Goal: Task Accomplishment & Management: Complete application form

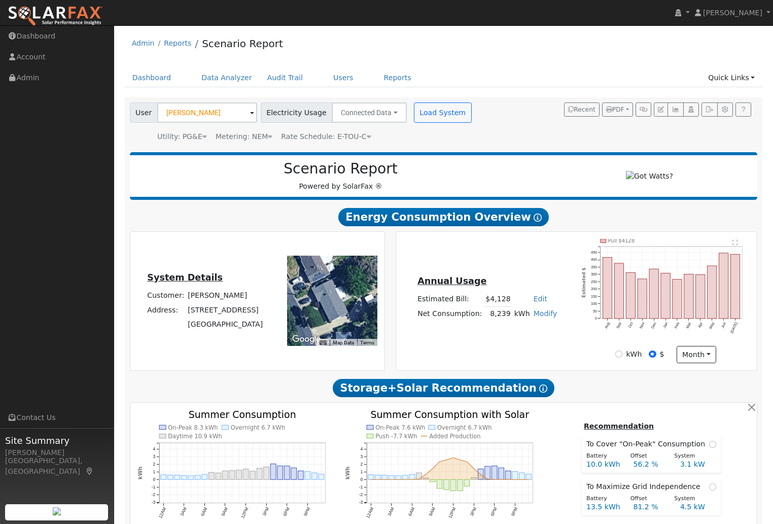
click at [79, 86] on link "Admin" at bounding box center [57, 77] width 114 height 21
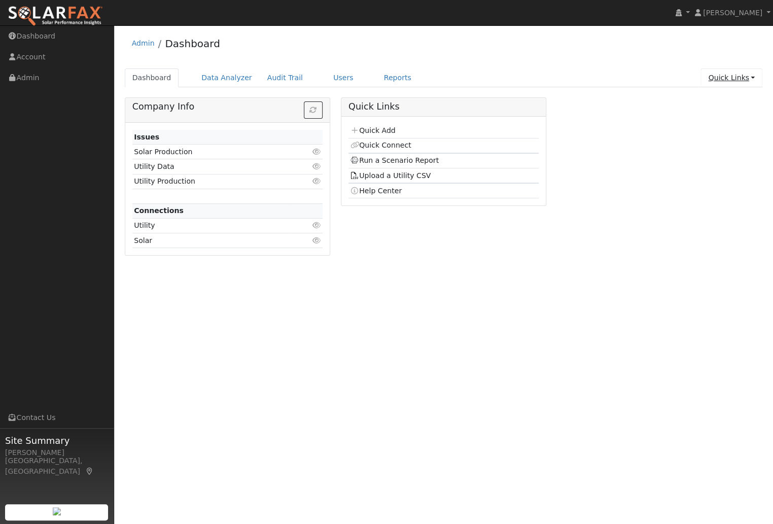
click at [726, 79] on link "Quick Links" at bounding box center [732, 77] width 62 height 19
click at [702, 98] on link "Quick Add" at bounding box center [711, 99] width 103 height 14
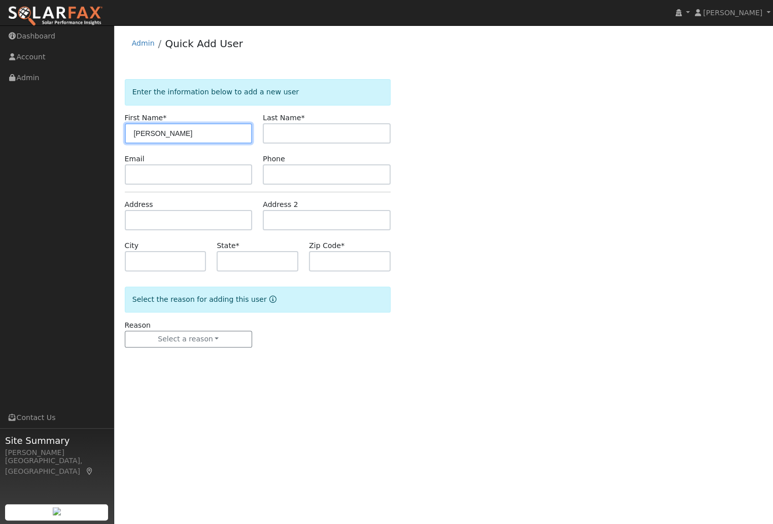
type input "[PERSON_NAME]"
type input "Chowanec"
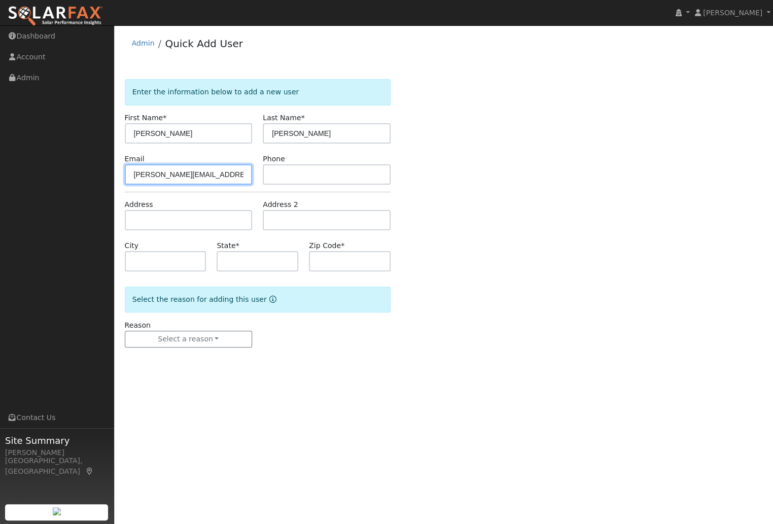
type input "chowanec@protonmail.com"
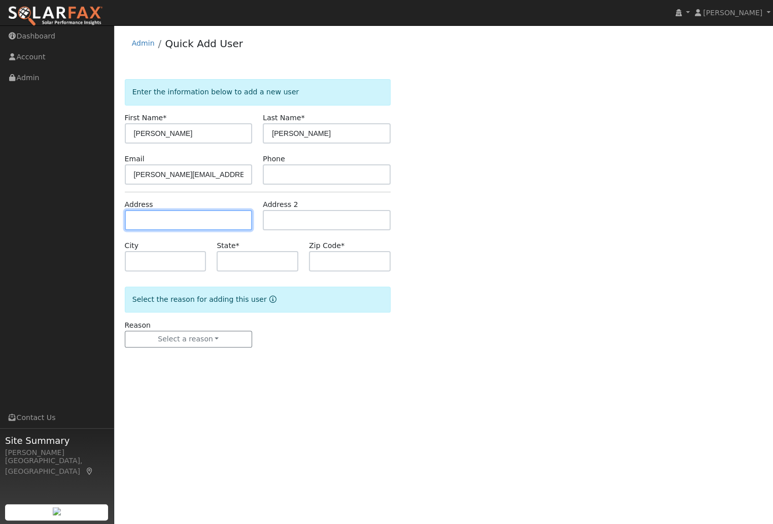
click at [154, 218] on input "text" at bounding box center [189, 220] width 128 height 20
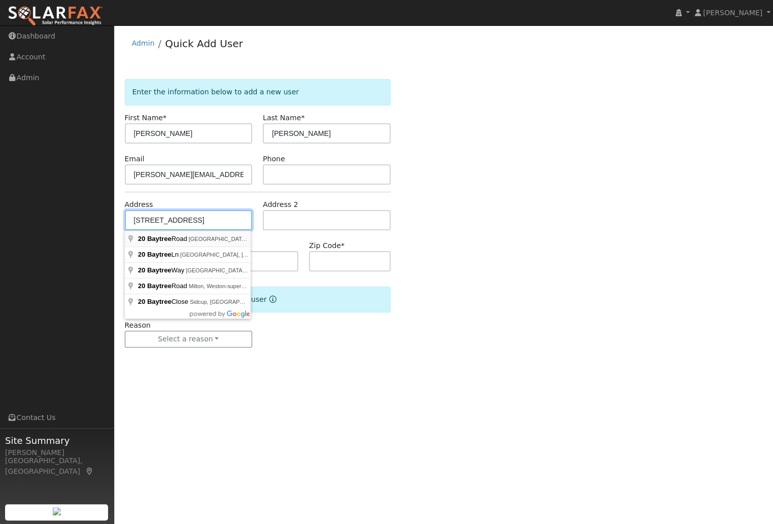
type input "20 Baytree Road"
type input "San Rafael"
type input "CA"
type input "94903"
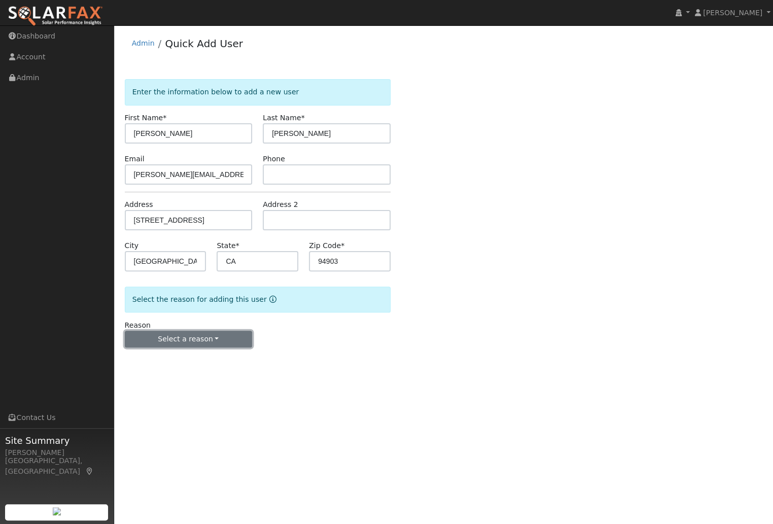
click at [210, 340] on button "Select a reason" at bounding box center [189, 339] width 128 height 17
click at [159, 361] on link "New lead" at bounding box center [181, 360] width 112 height 14
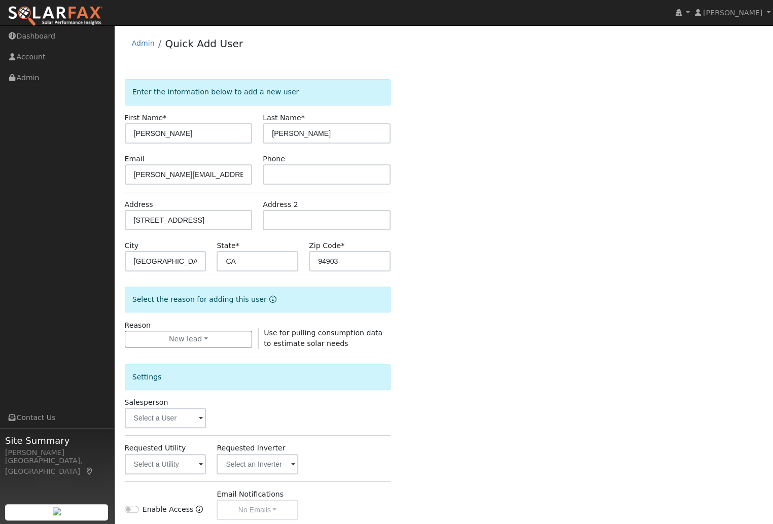
scroll to position [132, 0]
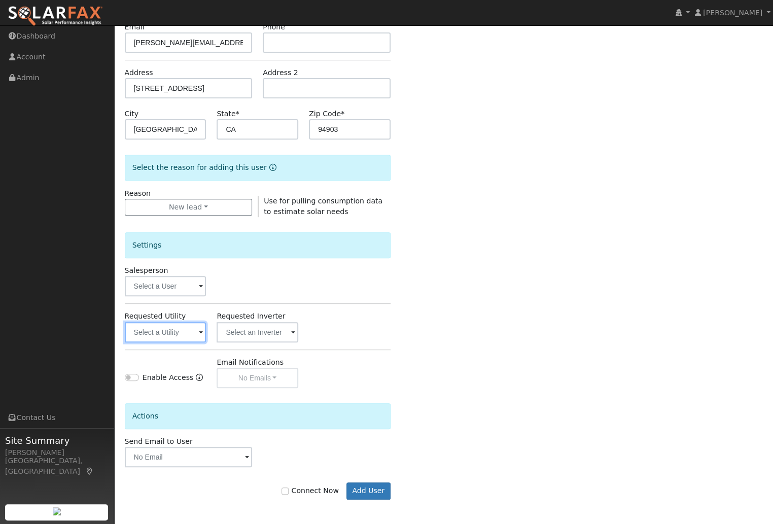
click at [190, 337] on input "text" at bounding box center [166, 332] width 82 height 20
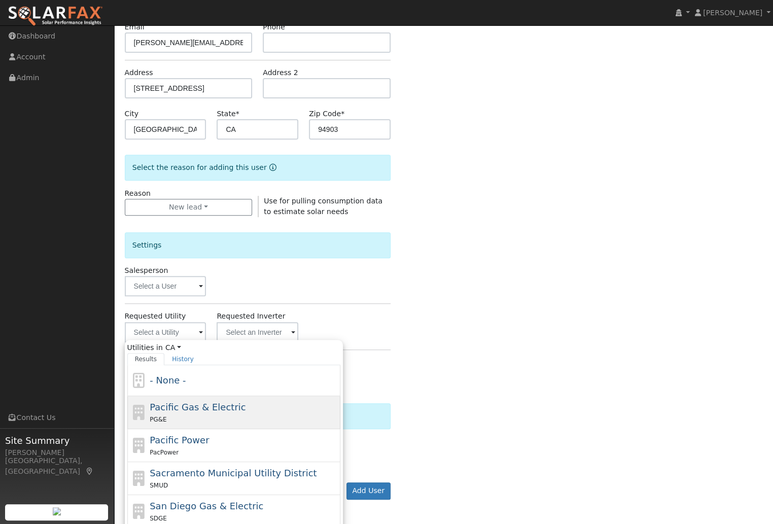
click at [200, 406] on span "Pacific Gas & Electric" at bounding box center [198, 407] width 96 height 11
type input "Pacific Gas & Electric"
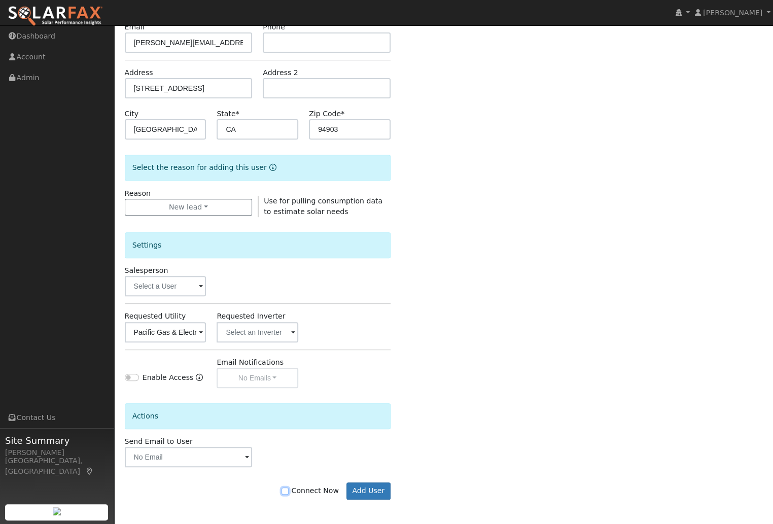
click at [289, 489] on input "Connect Now" at bounding box center [285, 491] width 7 height 7
checkbox input "true"
click at [366, 489] on button "Add User" at bounding box center [369, 491] width 44 height 17
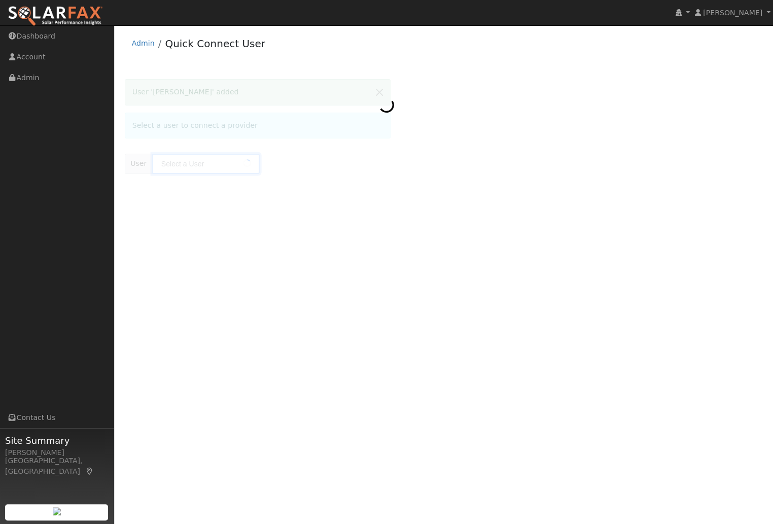
type input "[PERSON_NAME]"
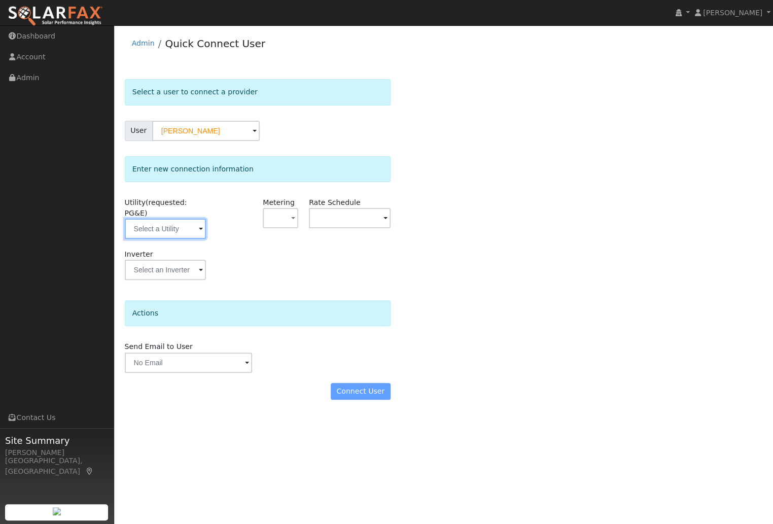
click at [174, 231] on input "text" at bounding box center [166, 229] width 82 height 20
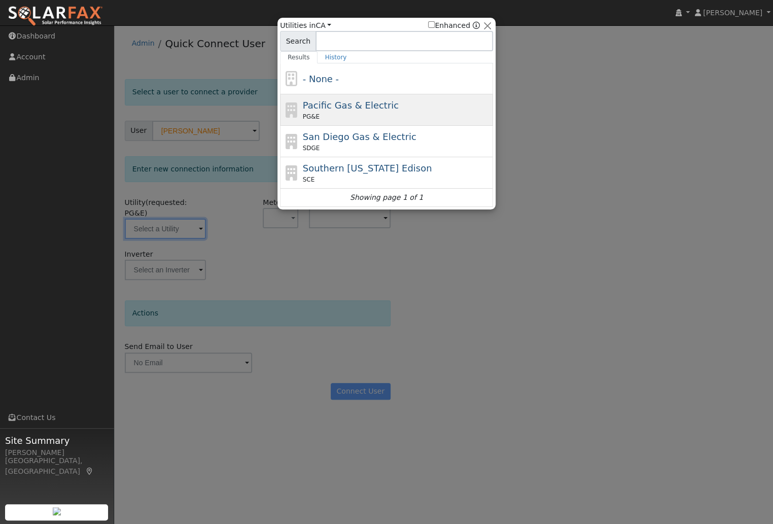
click at [353, 106] on span "Pacific Gas & Electric" at bounding box center [351, 105] width 96 height 11
type input "PG&E"
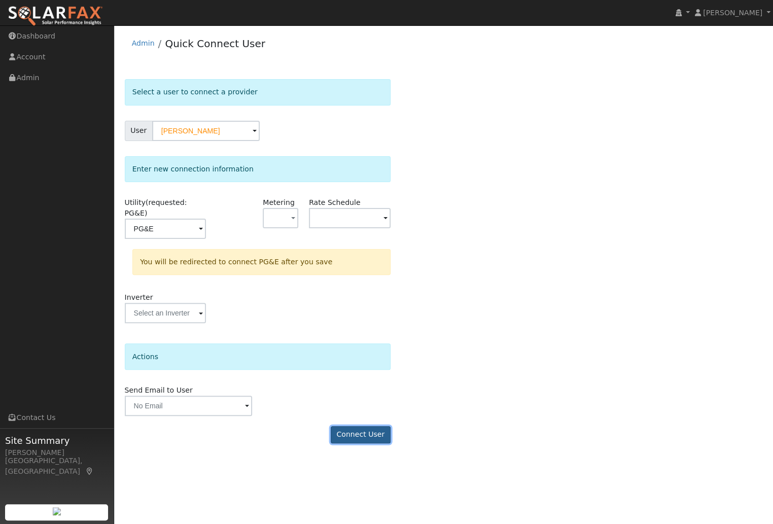
click at [358, 436] on button "Connect User" at bounding box center [361, 434] width 60 height 17
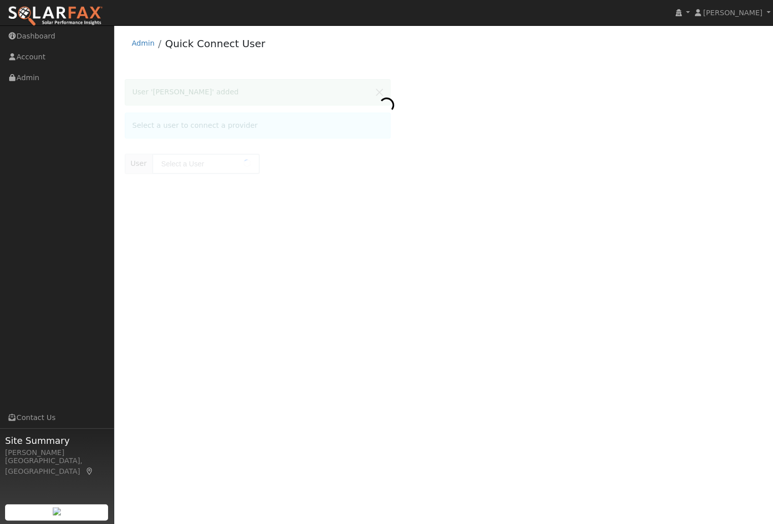
type input "[PERSON_NAME]"
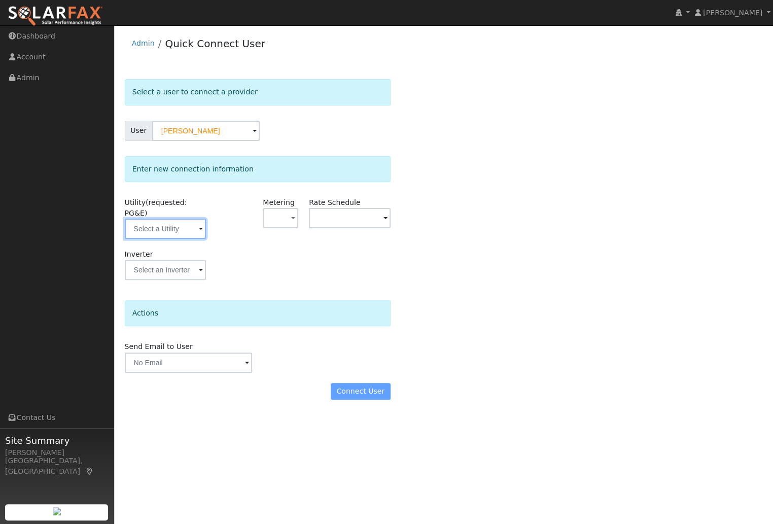
click at [147, 226] on input "text" at bounding box center [166, 229] width 82 height 20
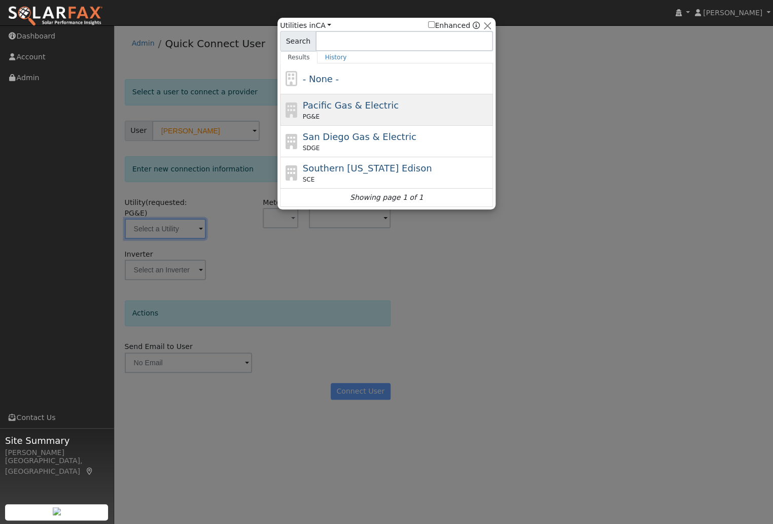
click at [335, 110] on span "Pacific Gas & Electric" at bounding box center [351, 105] width 96 height 11
type input "PG&E"
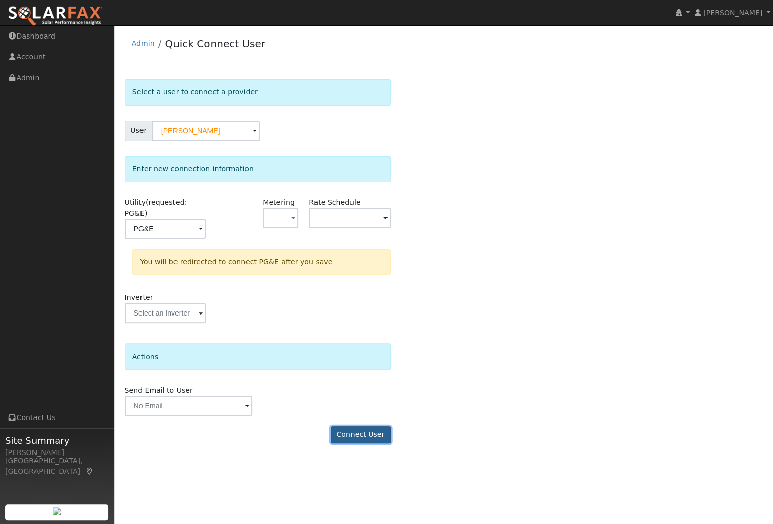
click at [368, 436] on button "Connect User" at bounding box center [361, 434] width 60 height 17
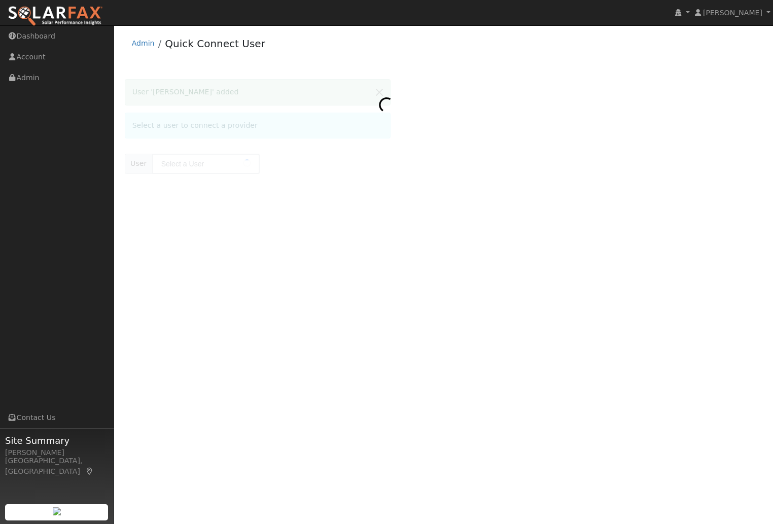
type input "[PERSON_NAME]"
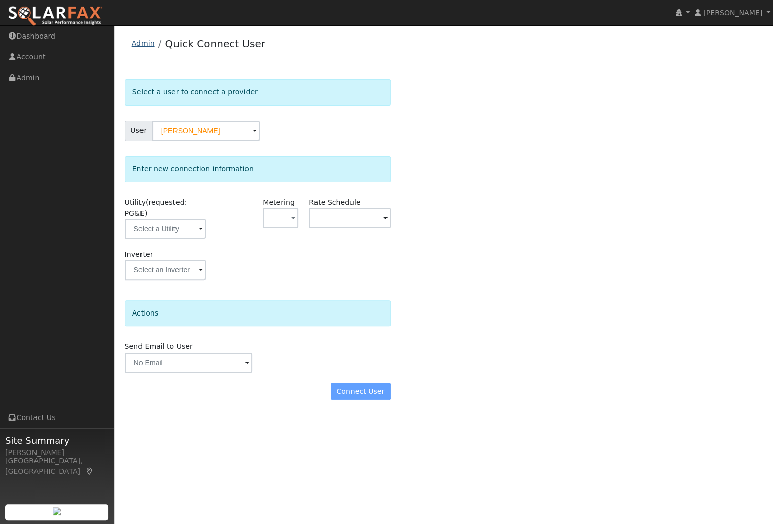
click at [140, 45] on link "Admin" at bounding box center [143, 43] width 23 height 8
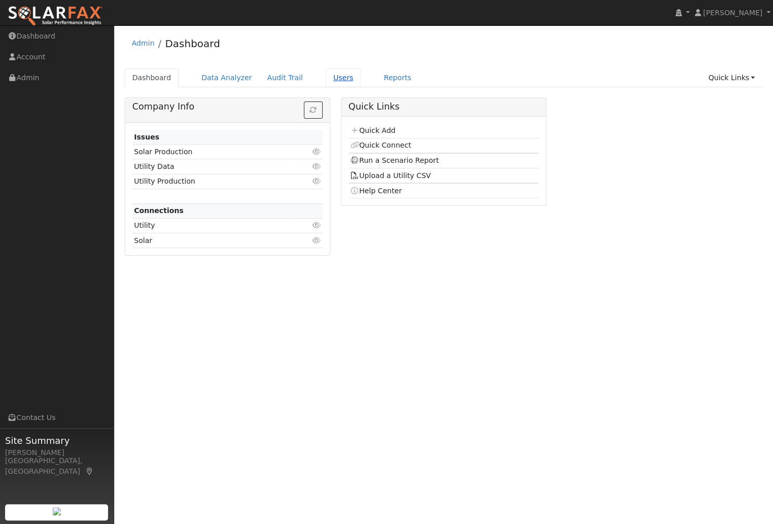
click at [328, 79] on link "Users" at bounding box center [344, 77] width 36 height 19
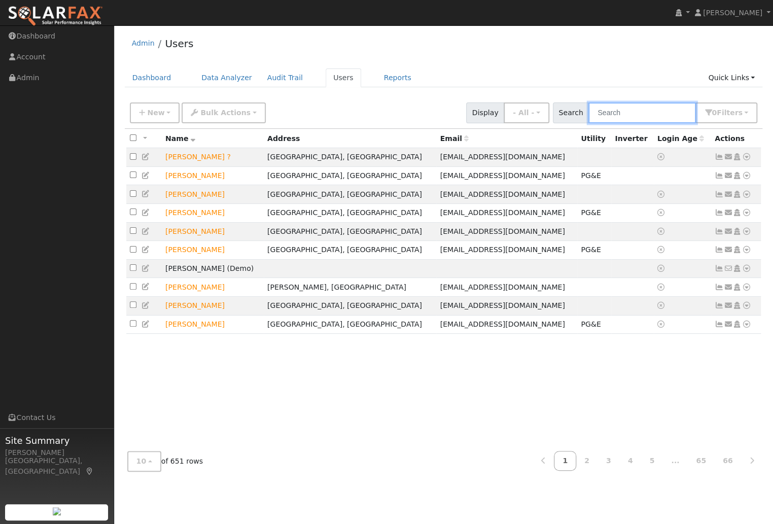
click at [642, 111] on input "text" at bounding box center [643, 112] width 108 height 21
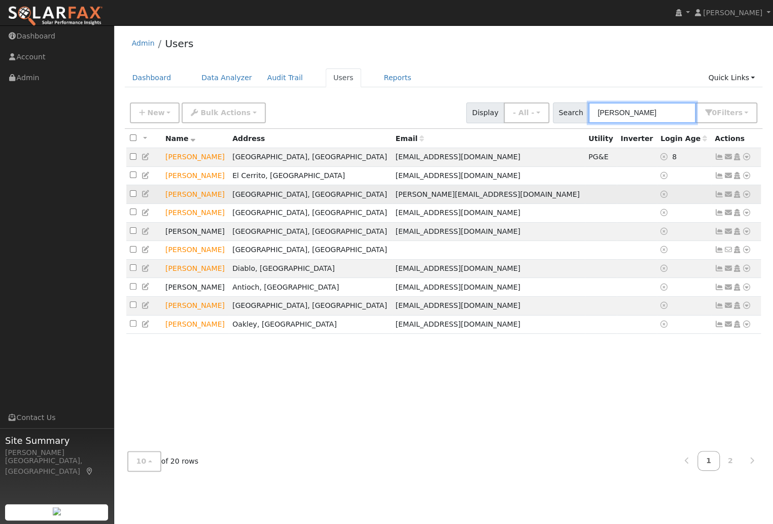
type input "[PERSON_NAME]"
click at [147, 196] on icon at bounding box center [146, 193] width 9 height 7
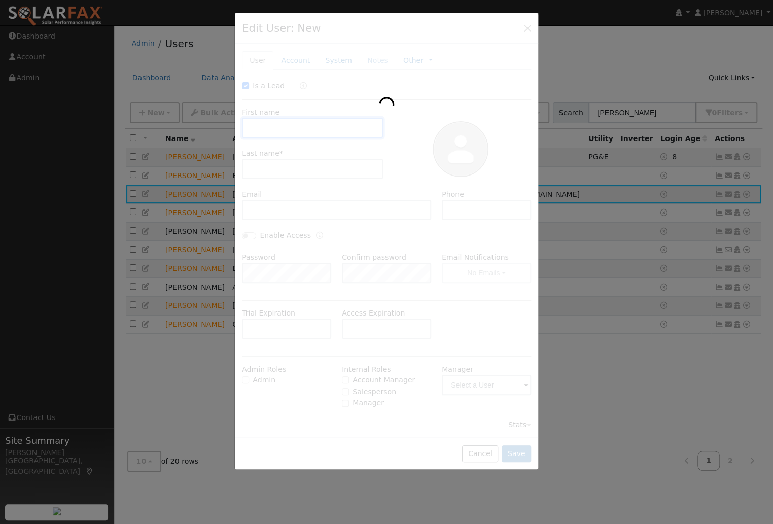
checkbox input "true"
type input "[PERSON_NAME]"
type input "[PERSON_NAME][EMAIL_ADDRESS][DOMAIN_NAME]"
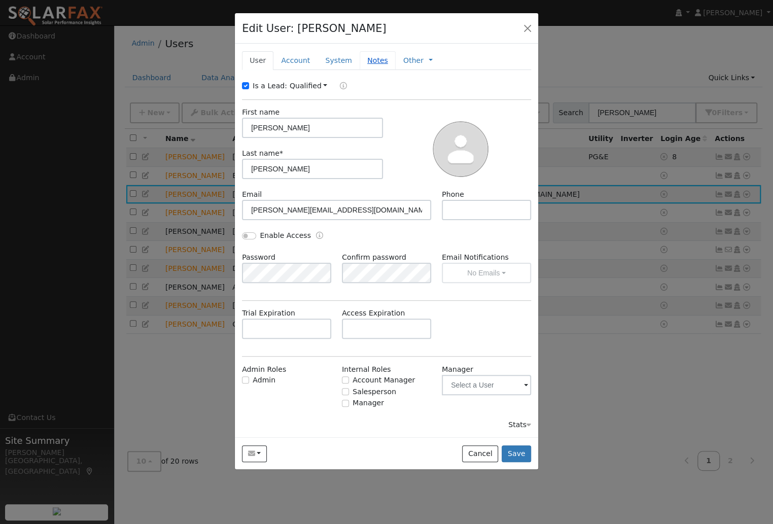
click at [362, 62] on link "Notes" at bounding box center [378, 60] width 36 height 19
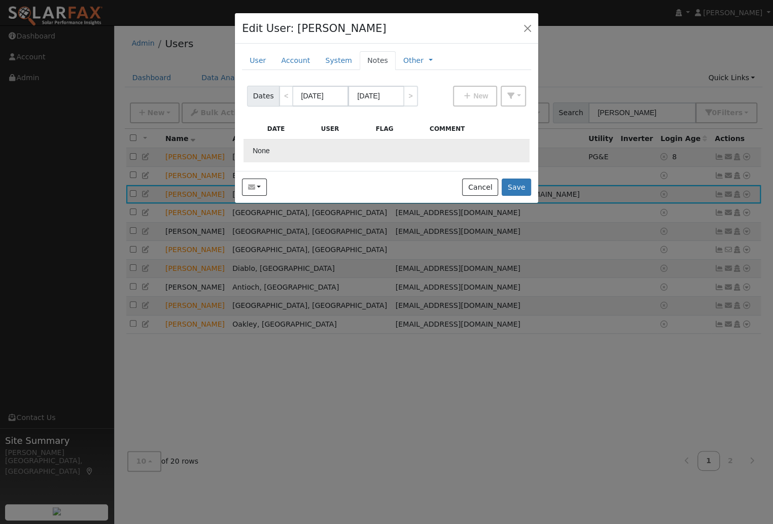
click at [282, 150] on td "None" at bounding box center [387, 151] width 286 height 23
click at [481, 97] on span "New" at bounding box center [480, 96] width 15 height 8
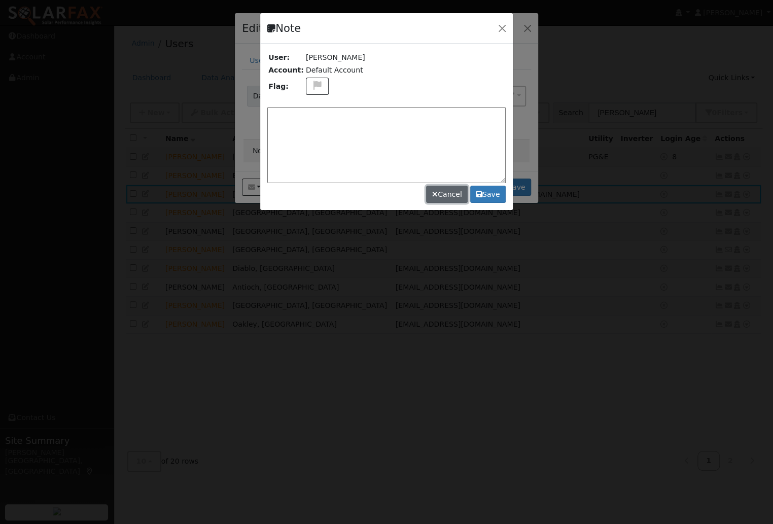
click at [446, 197] on button "Cancel" at bounding box center [447, 194] width 42 height 17
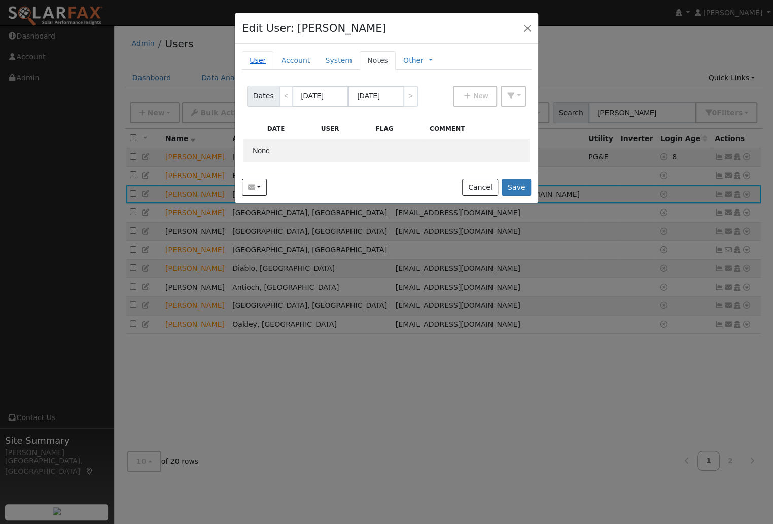
click at [260, 58] on link "User" at bounding box center [257, 60] width 31 height 19
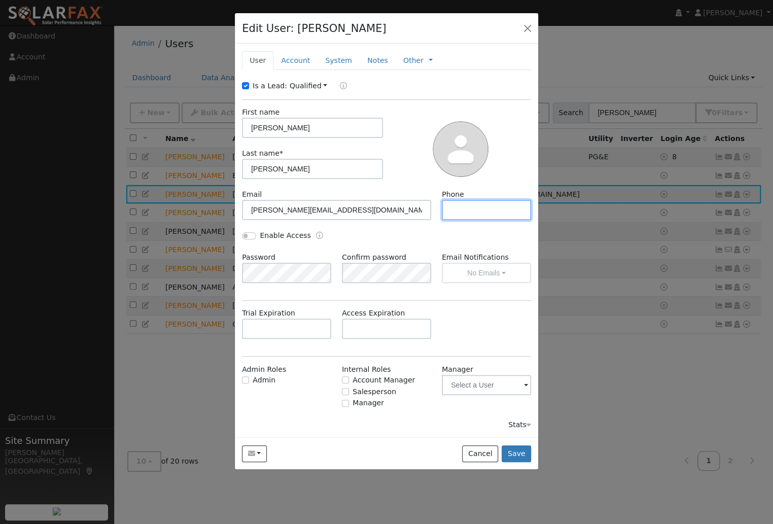
click at [462, 212] on input "text" at bounding box center [486, 210] width 89 height 20
click at [294, 62] on link "Account" at bounding box center [295, 60] width 44 height 19
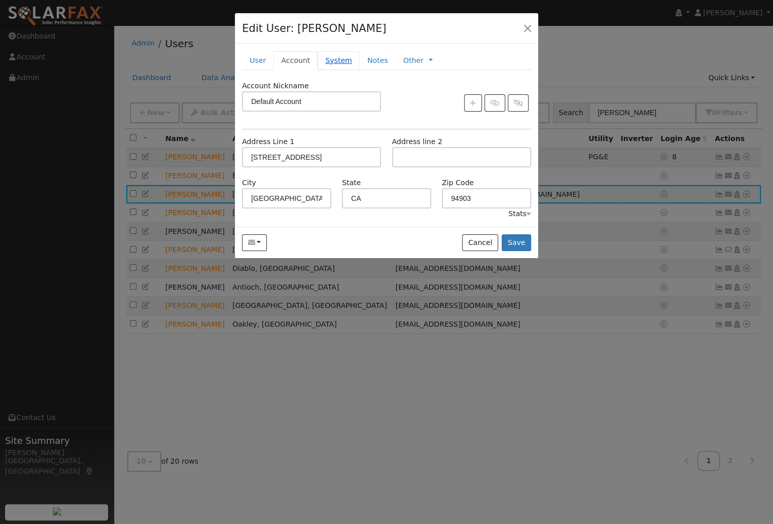
click at [334, 58] on link "System" at bounding box center [339, 60] width 42 height 19
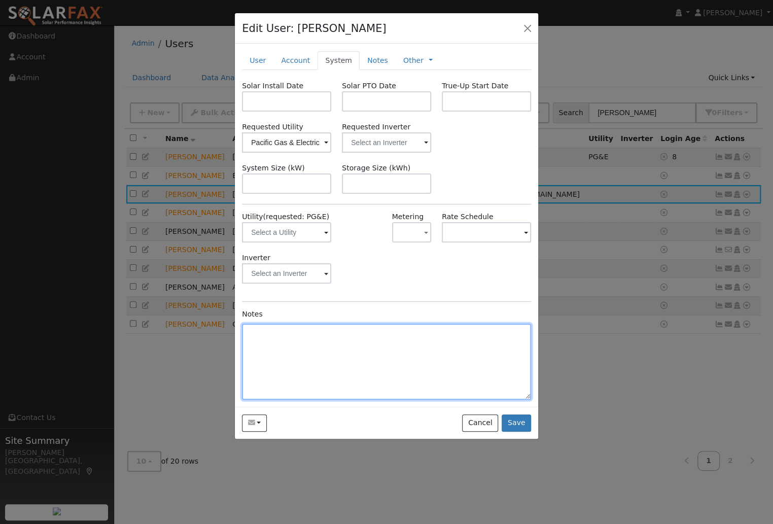
click at [262, 341] on textarea at bounding box center [386, 362] width 289 height 76
paste textarea "1832073477-7"
type textarea "PG&E Acct 1832073477-7"
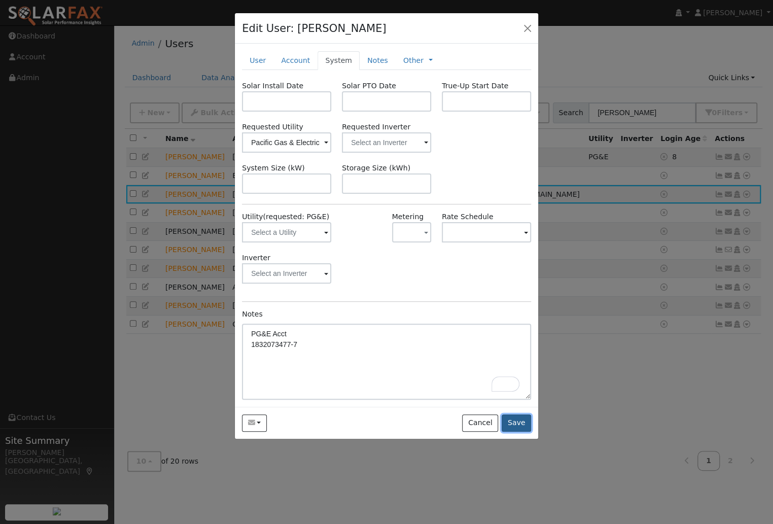
click at [524, 423] on button "Save" at bounding box center [516, 423] width 29 height 17
